Goal: Task Accomplishment & Management: Complete application form

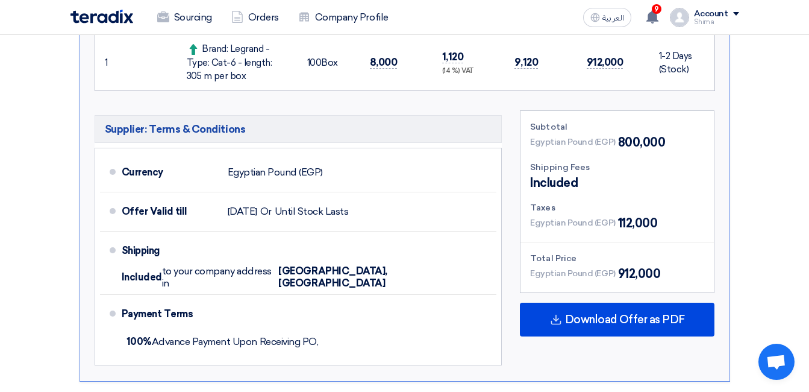
scroll to position [498, 0]
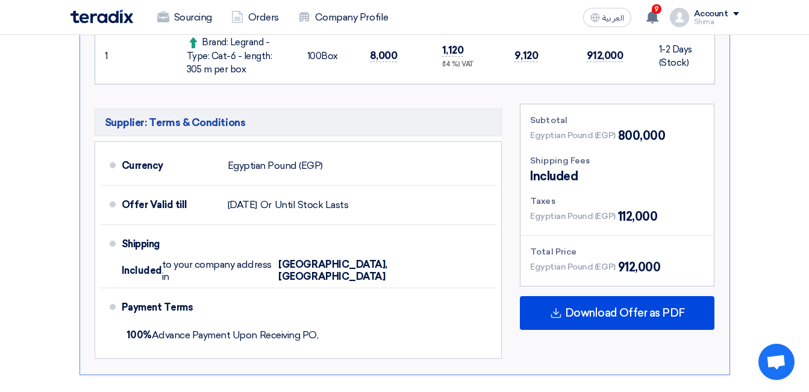
click at [618, 137] on span "800,000" at bounding box center [642, 136] width 48 height 18
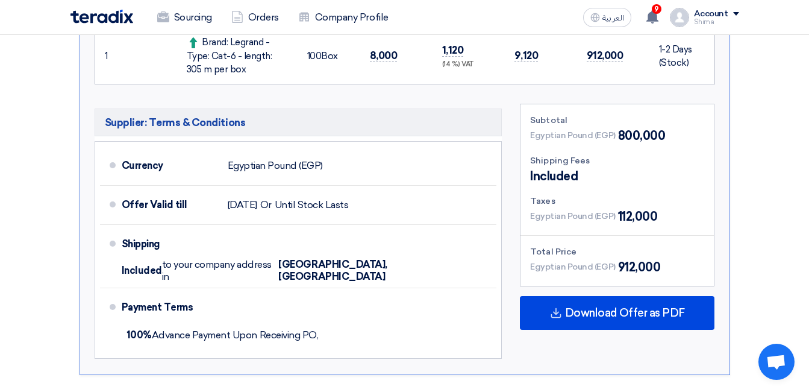
click at [612, 135] on span "Egyptian Pound (EGP)" at bounding box center [572, 135] width 85 height 13
click at [624, 268] on span "912,000" at bounding box center [639, 267] width 43 height 18
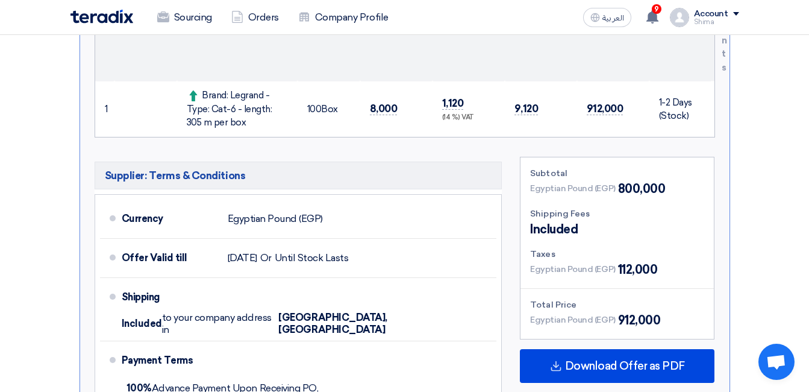
scroll to position [482, 0]
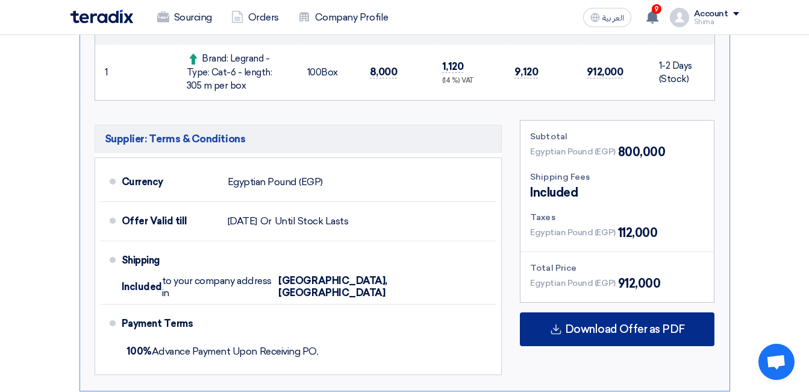
click at [559, 325] on icon at bounding box center [556, 329] width 12 height 12
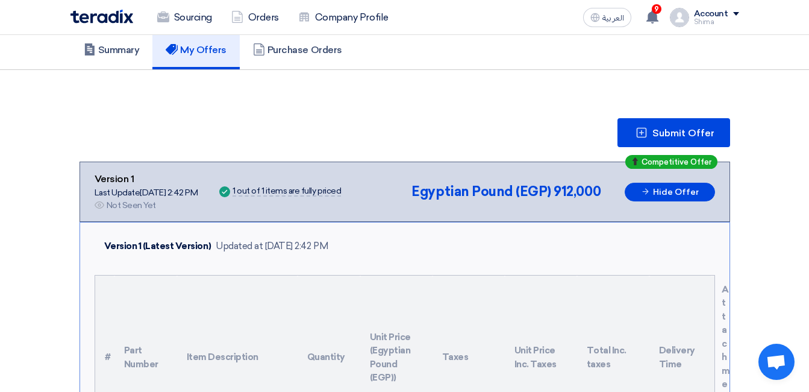
scroll to position [0, 0]
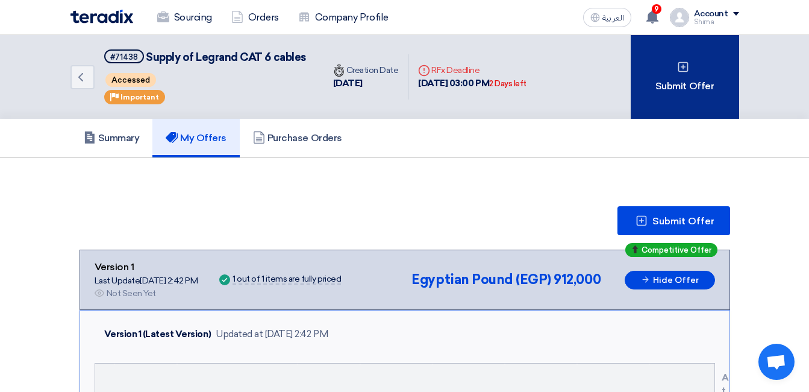
click at [698, 90] on div "Submit Offer" at bounding box center [685, 77] width 108 height 84
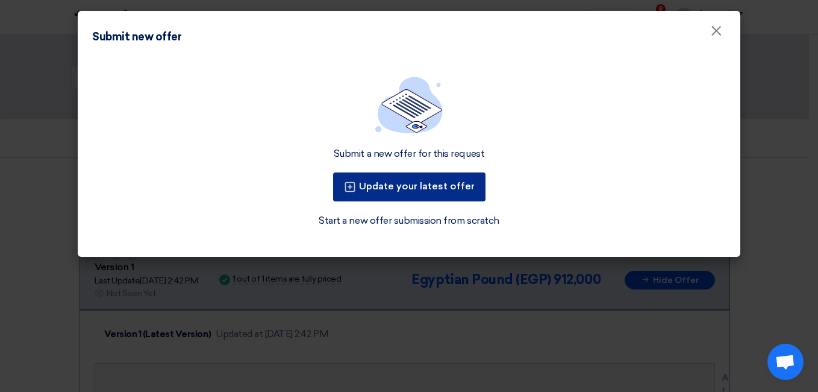
click at [452, 190] on button "Update your latest offer" at bounding box center [409, 186] width 152 height 29
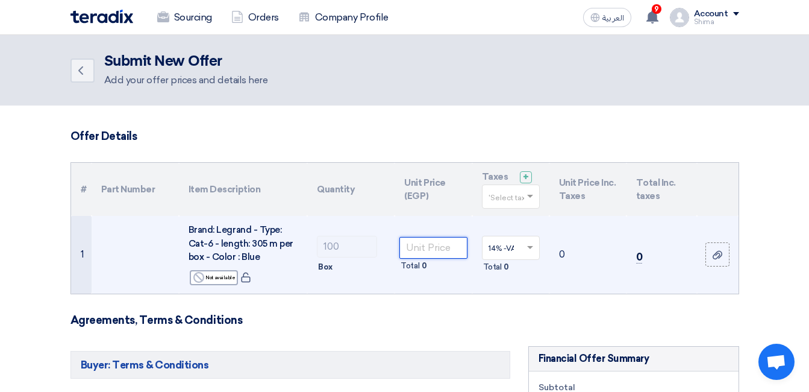
click at [428, 253] on input "number" at bounding box center [432, 248] width 67 height 22
click at [459, 252] on input "number" at bounding box center [432, 248] width 67 height 22
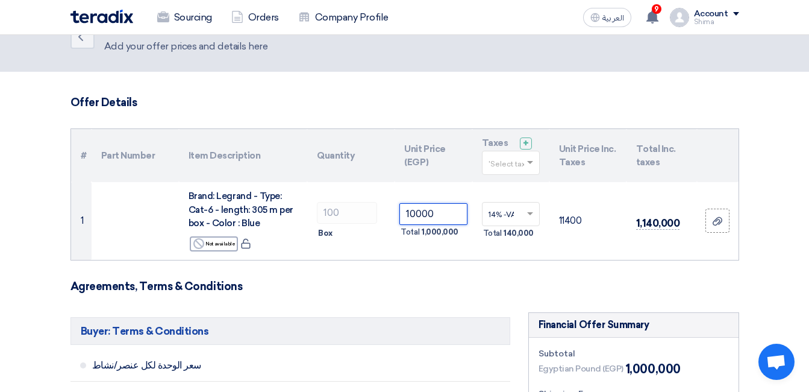
scroll to position [27, 0]
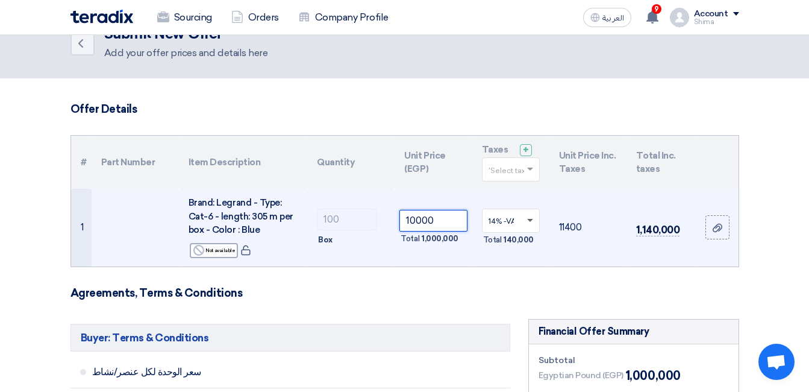
click at [531, 221] on span at bounding box center [530, 221] width 6 height 4
type input "10000"
click at [531, 221] on span at bounding box center [530, 221] width 6 height 4
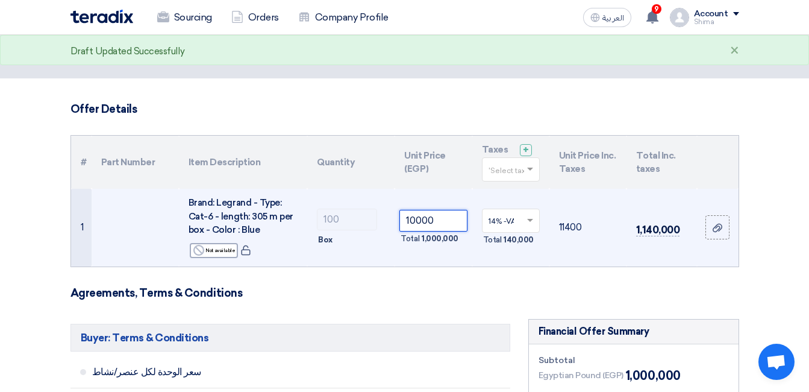
click at [454, 218] on input "10000" at bounding box center [432, 221] width 67 height 22
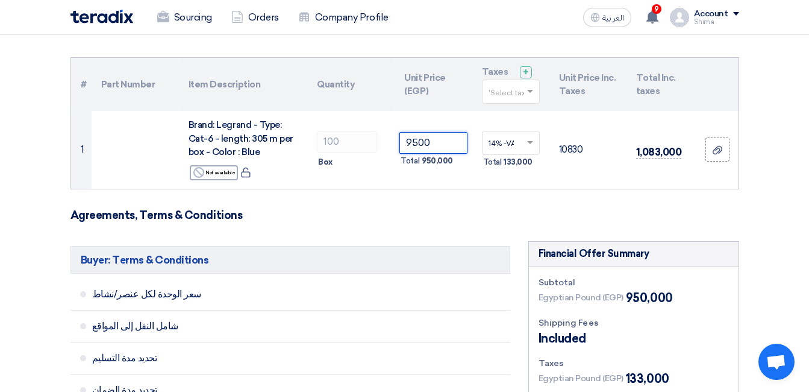
scroll to position [87, 0]
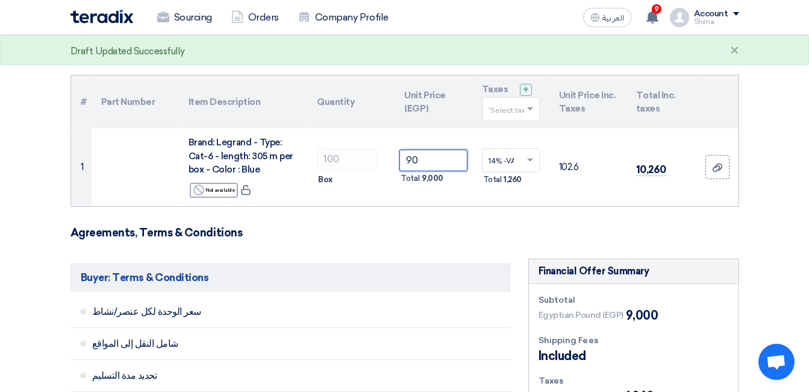
type input "9"
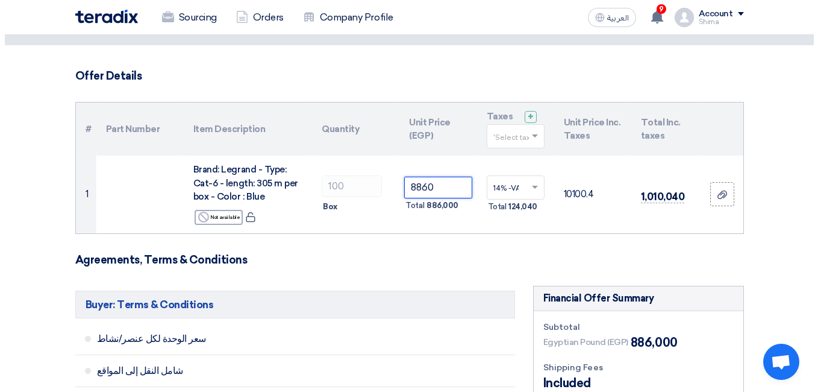
scroll to position [362, 0]
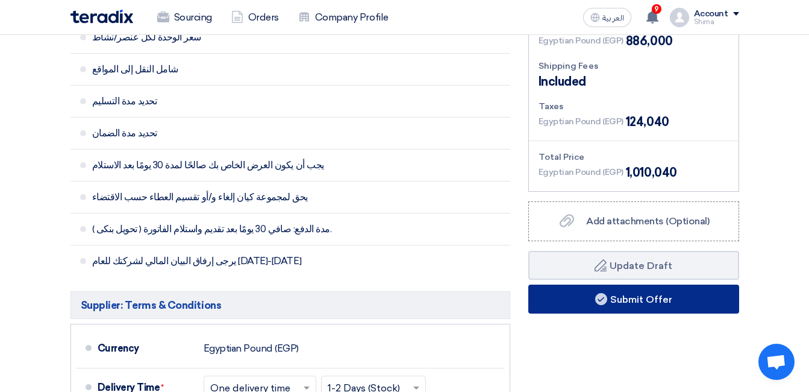
type input "8860"
click at [665, 301] on button "Submit Offer" at bounding box center [633, 298] width 211 height 29
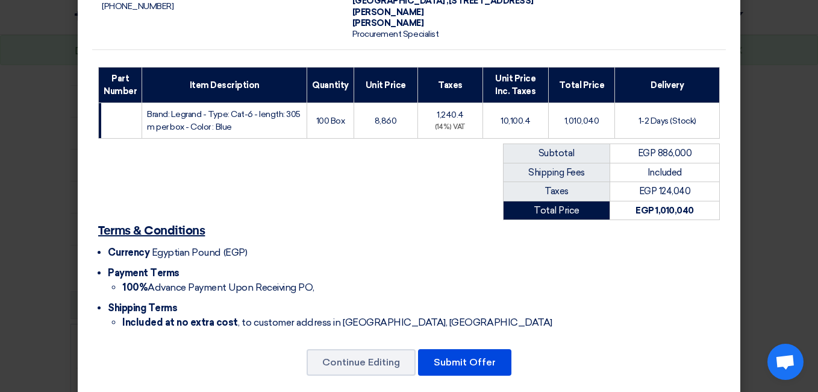
scroll to position [134, 0]
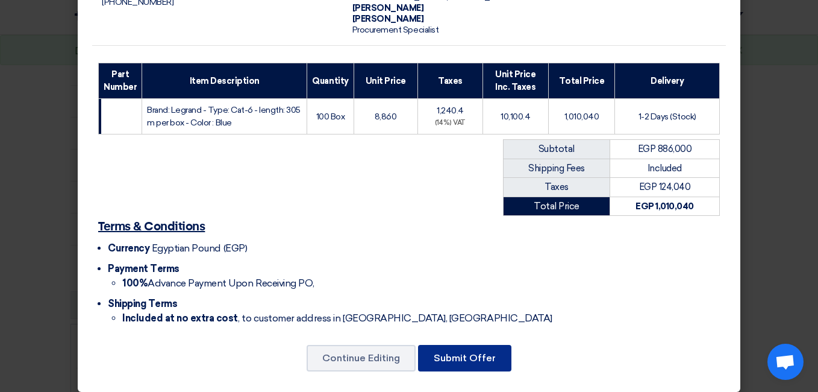
click at [469, 349] on button "Submit Offer" at bounding box center [464, 358] width 93 height 27
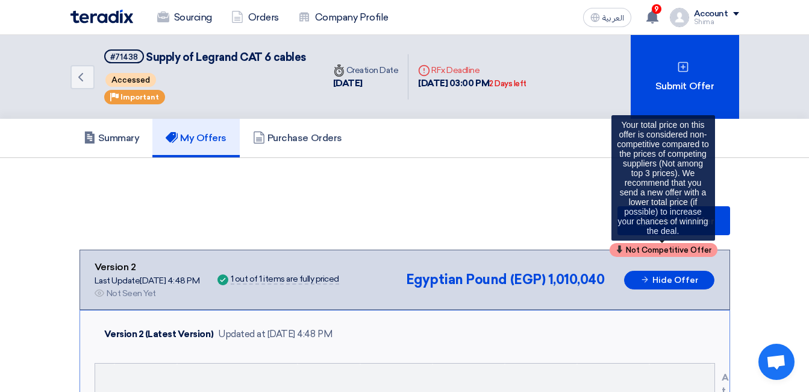
click at [624, 248] on div "Not Competitive Offer" at bounding box center [664, 250] width 108 height 14
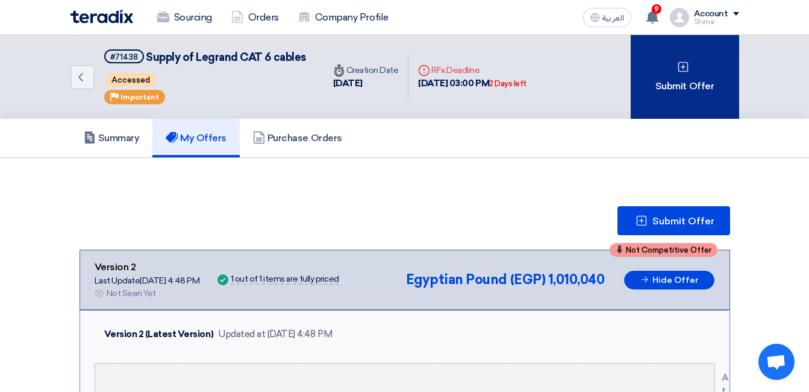
click at [660, 92] on div "Submit Offer" at bounding box center [685, 77] width 108 height 84
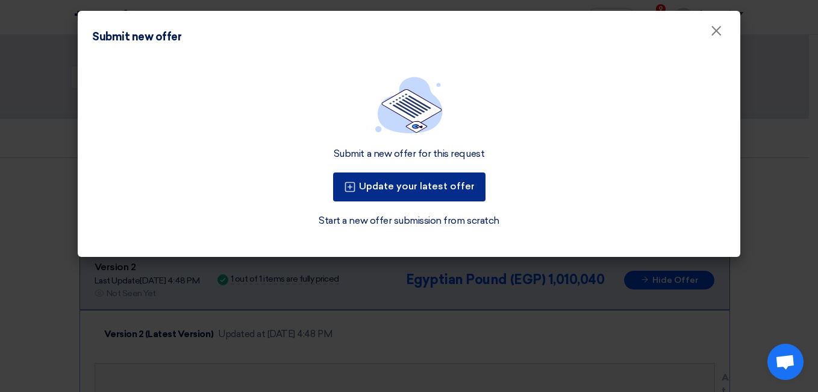
click at [395, 187] on button "Update your latest offer" at bounding box center [409, 186] width 152 height 29
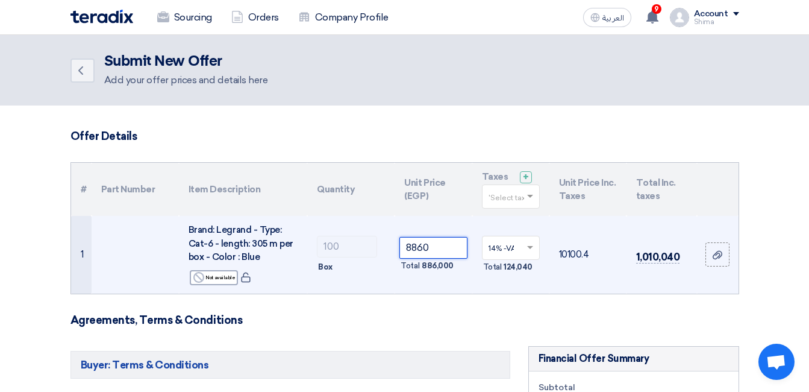
click at [436, 249] on input "8860" at bounding box center [432, 248] width 67 height 22
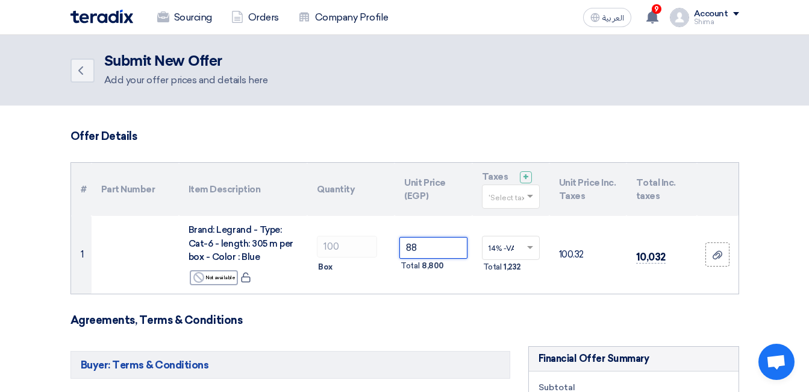
type input "8"
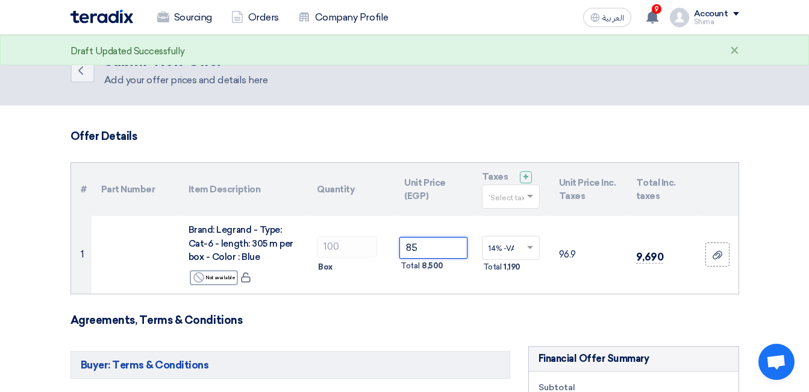
type input "8"
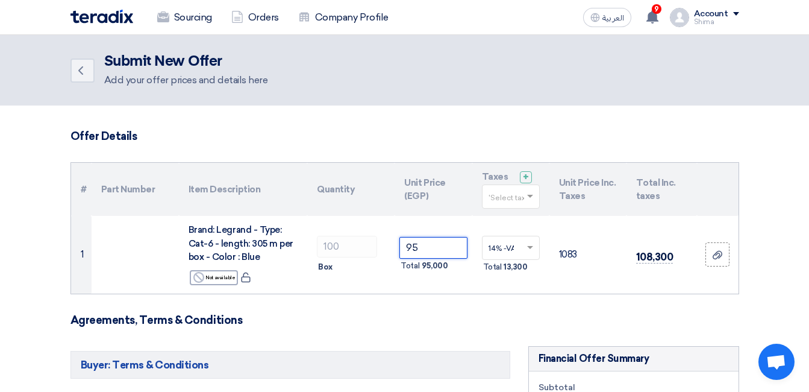
type input "9"
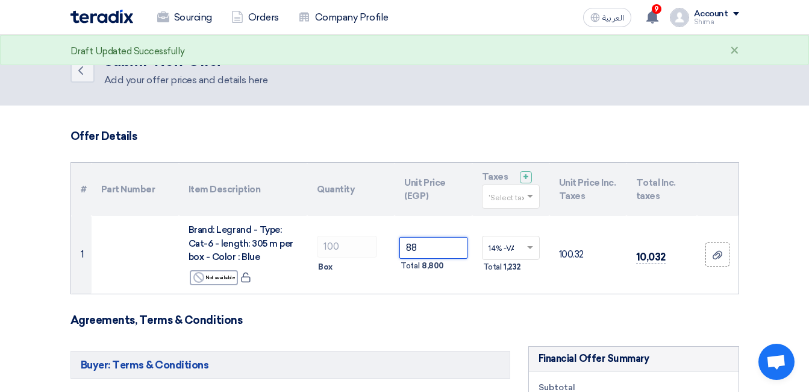
type input "8"
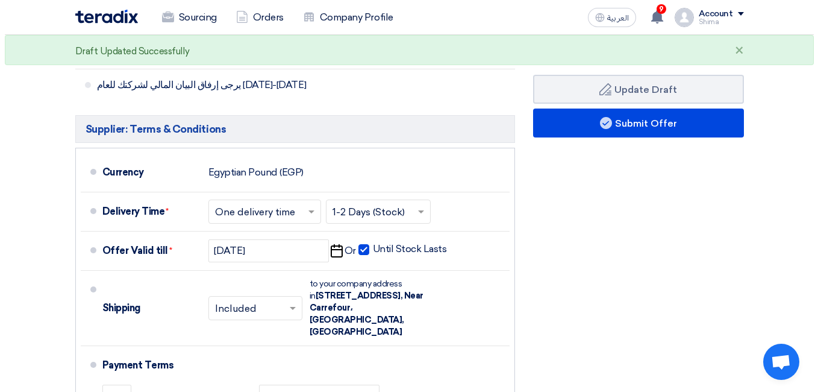
scroll to position [542, 0]
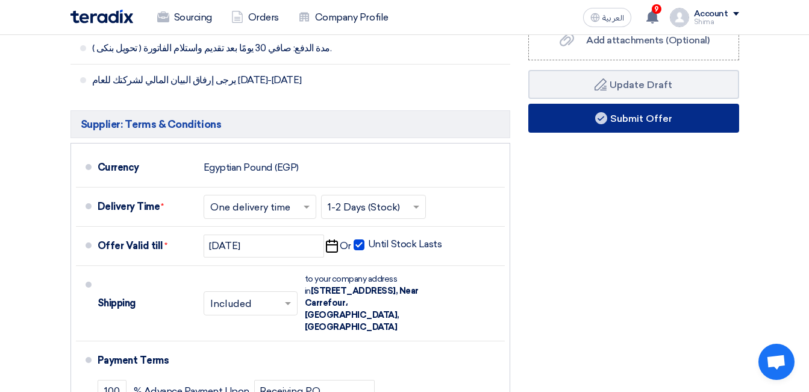
type input "8772"
click at [645, 114] on button "Submit Offer" at bounding box center [633, 118] width 211 height 29
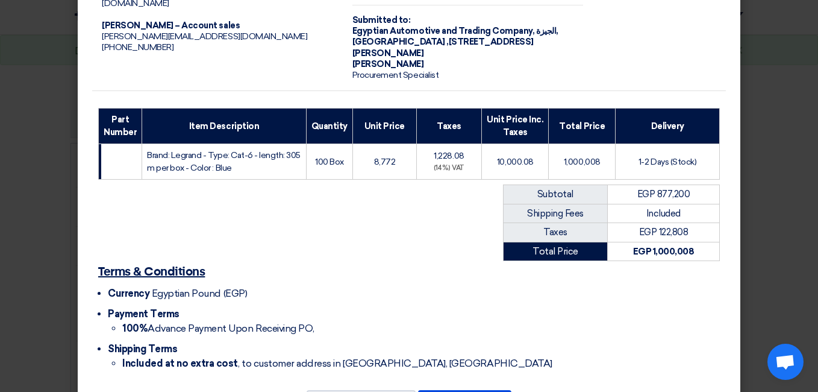
scroll to position [134, 0]
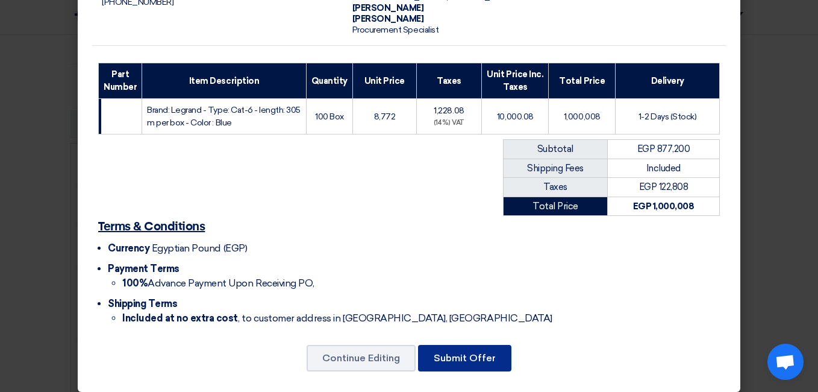
click at [478, 347] on button "Submit Offer" at bounding box center [464, 358] width 93 height 27
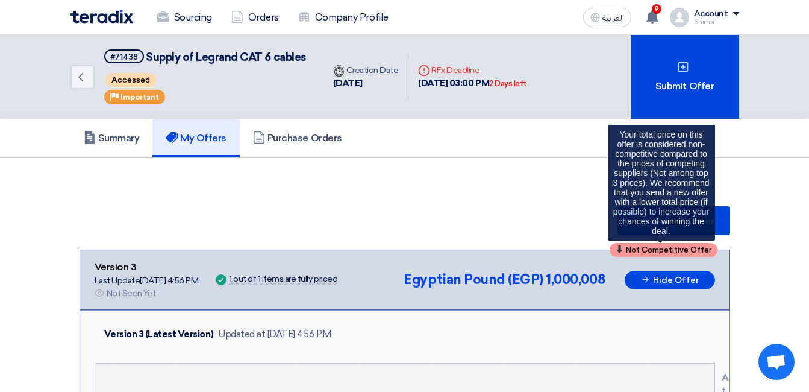
click at [657, 248] on span "Not Competitive Offer" at bounding box center [669, 250] width 86 height 8
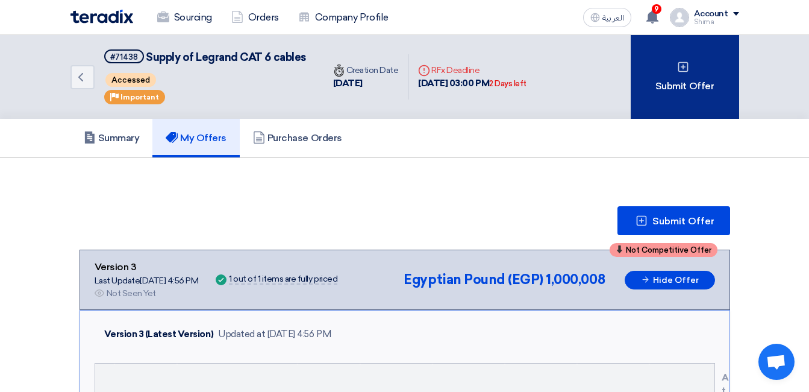
click at [682, 78] on div "Submit Offer" at bounding box center [685, 77] width 108 height 84
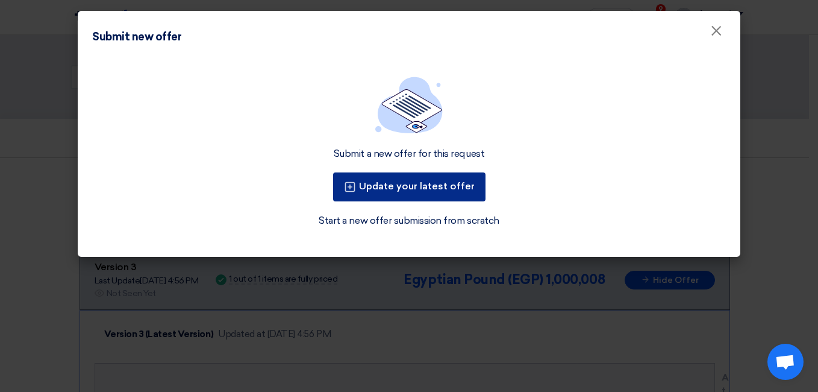
click at [438, 186] on button "Update your latest offer" at bounding box center [409, 186] width 152 height 29
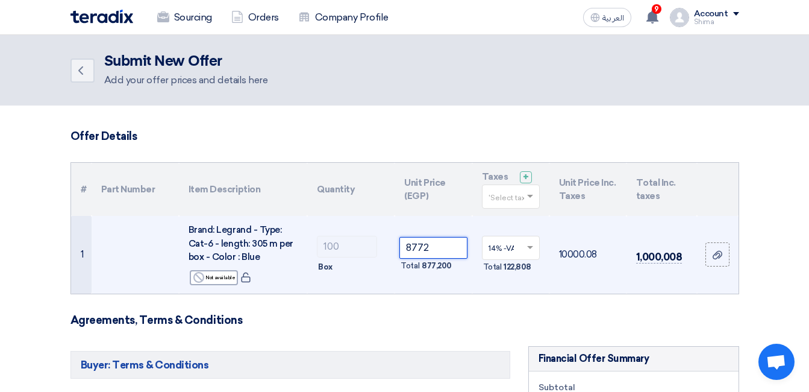
click at [433, 244] on input "8772" at bounding box center [432, 248] width 67 height 22
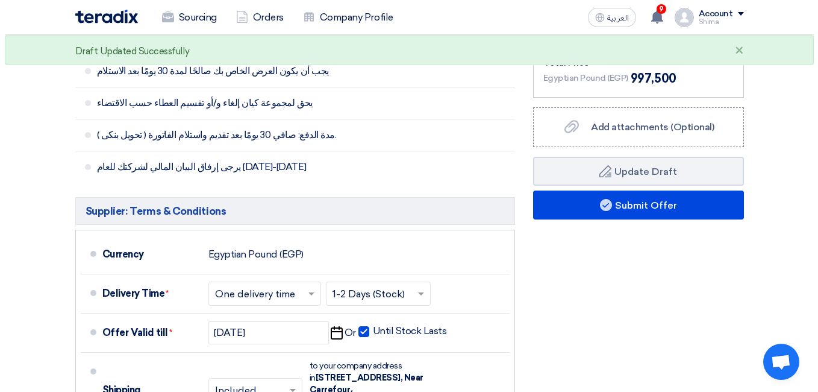
scroll to position [482, 0]
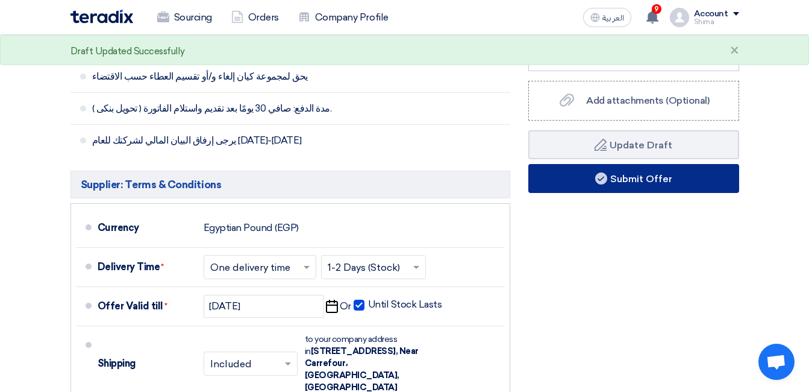
type input "8750"
click at [645, 180] on button "Submit Offer" at bounding box center [633, 178] width 211 height 29
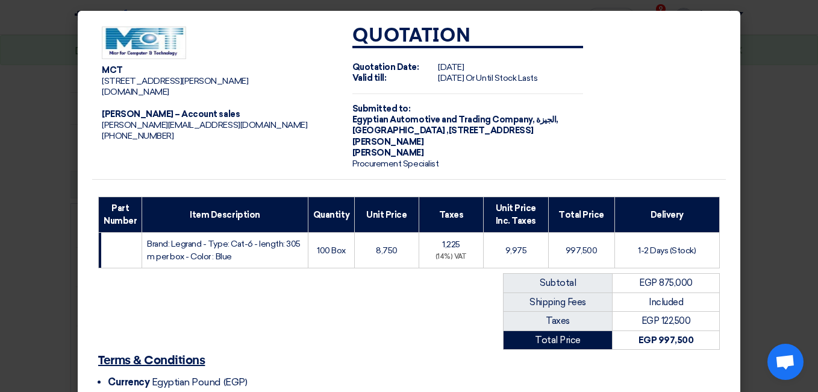
scroll to position [134, 0]
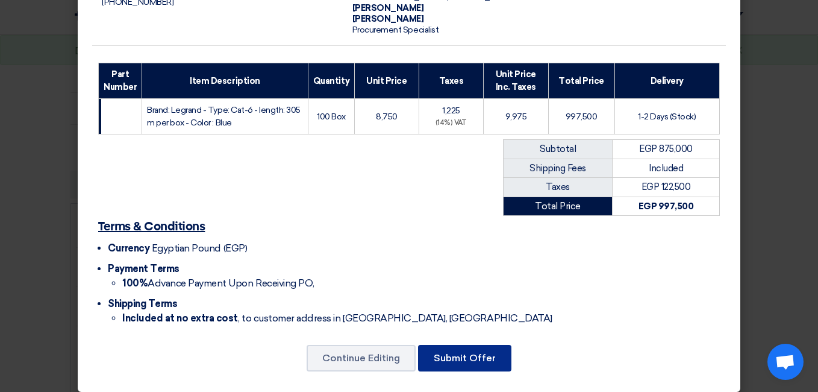
click at [481, 345] on button "Submit Offer" at bounding box center [464, 358] width 93 height 27
